Goal: Browse casually: Explore the website without a specific task or goal

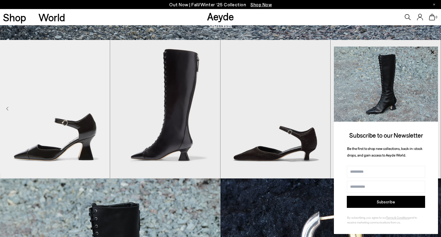
scroll to position [198, 0]
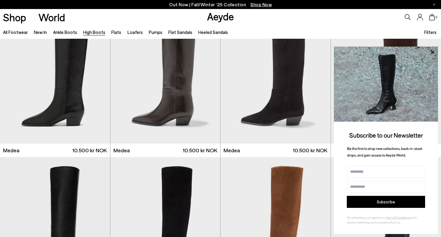
scroll to position [38, 0]
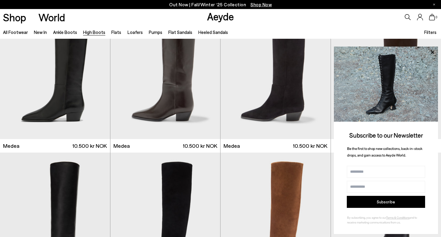
click at [378, 18] on div "0" at bounding box center [367, 17] width 147 height 16
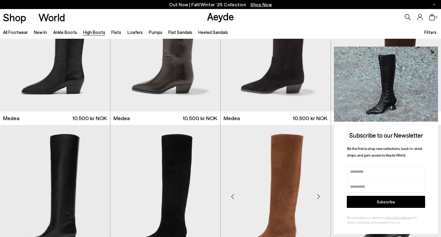
scroll to position [71, 0]
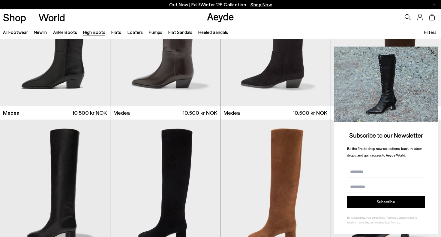
click at [431, 53] on icon at bounding box center [432, 52] width 8 height 8
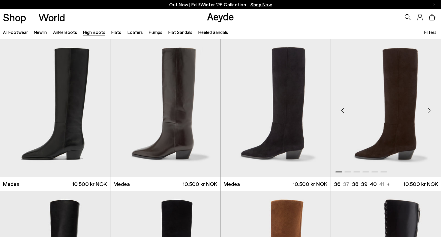
scroll to position [0, 0]
click at [430, 107] on div "Next slide" at bounding box center [429, 110] width 18 height 18
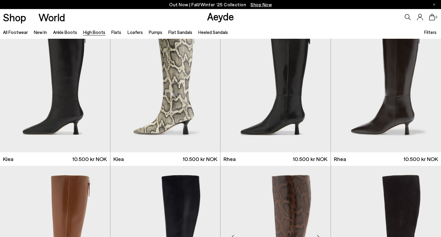
scroll to position [600, 0]
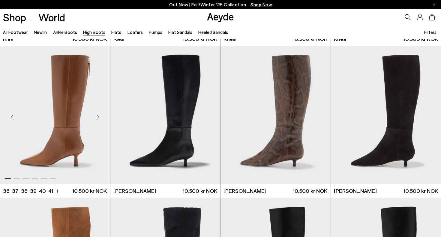
click at [96, 118] on div "Next slide" at bounding box center [98, 117] width 18 height 18
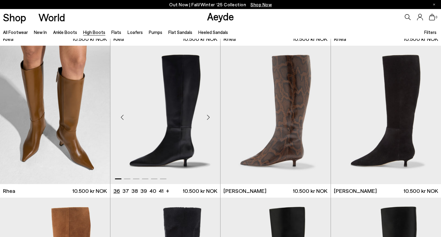
scroll to position [745, 0]
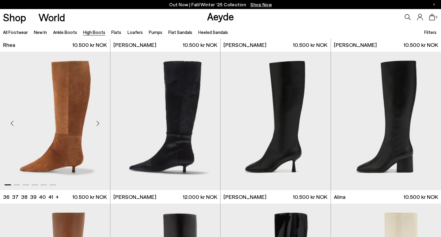
click at [97, 124] on div "Next slide" at bounding box center [98, 123] width 18 height 18
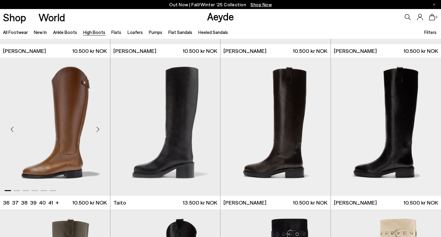
scroll to position [1366, 0]
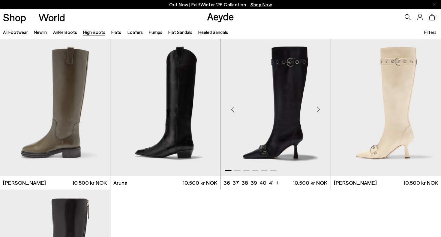
click at [318, 108] on div "Next slide" at bounding box center [318, 109] width 18 height 18
